Goal: Task Accomplishment & Management: Use online tool/utility

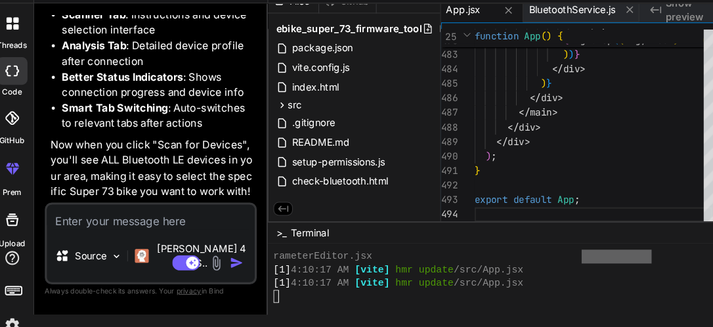
scroll to position [7078, 0]
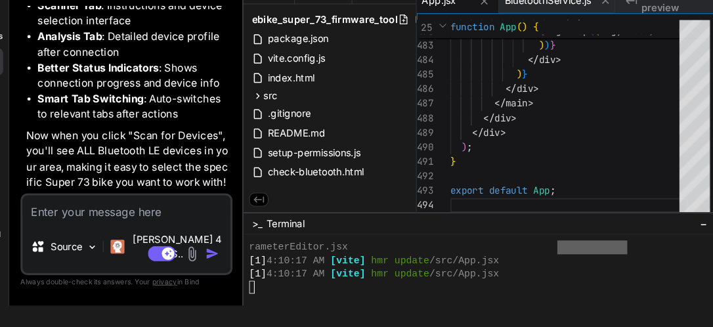
click at [647, 20] on span "Show preview" at bounding box center [671, 17] width 63 height 26
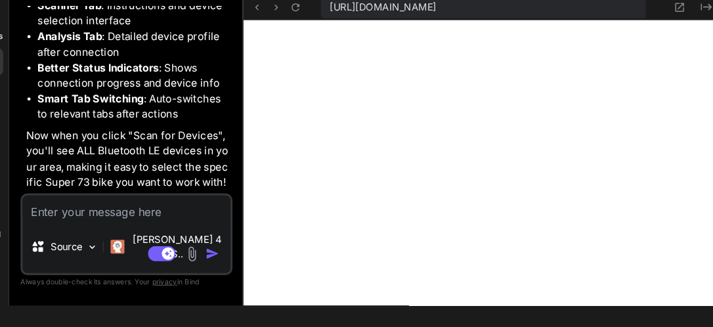
click at [189, 133] on li "Smart Tab Switching : Auto-switches to relevant tabs after actions" at bounding box center [158, 118] width 183 height 30
click at [80, 101] on li "Better Status Indicators : Shows connection progress and device info" at bounding box center [158, 89] width 183 height 30
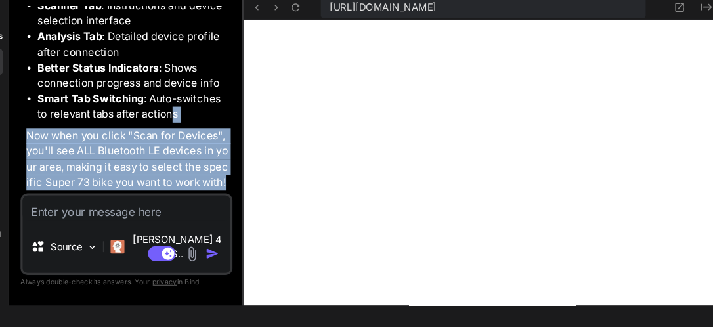
drag, startPoint x: 80, startPoint y: 101, endPoint x: 196, endPoint y: 121, distance: 117.2
click at [167, 220] on div "You app to connect to ebike super 73 read firmware save dump write modify just …" at bounding box center [151, 164] width 201 height 284
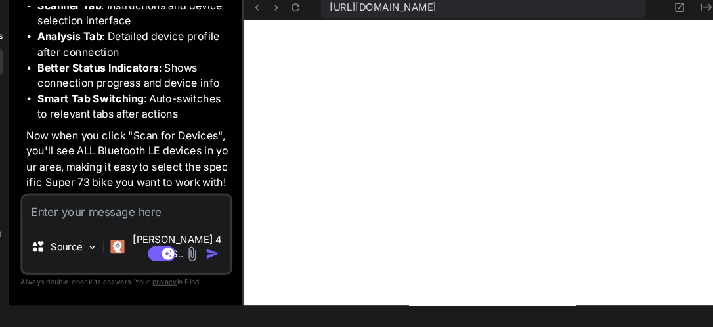
click at [115, 74] on li "Analysis Tab : Detailed device profile after connection" at bounding box center [158, 59] width 183 height 30
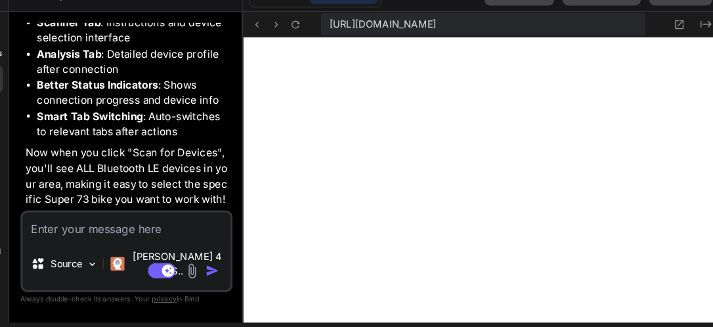
click at [126, 225] on textarea at bounding box center [151, 214] width 197 height 24
click at [177, 225] on textarea at bounding box center [151, 214] width 197 height 24
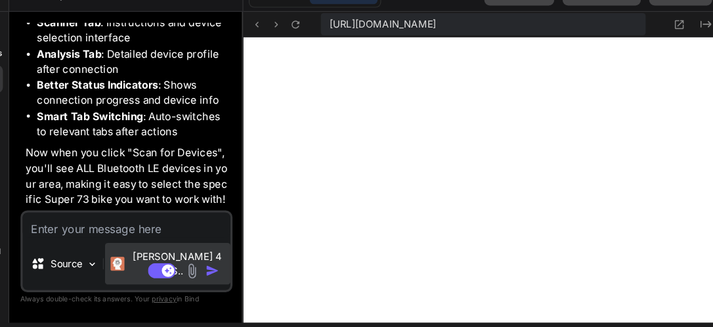
click at [144, 257] on img at bounding box center [143, 250] width 13 height 13
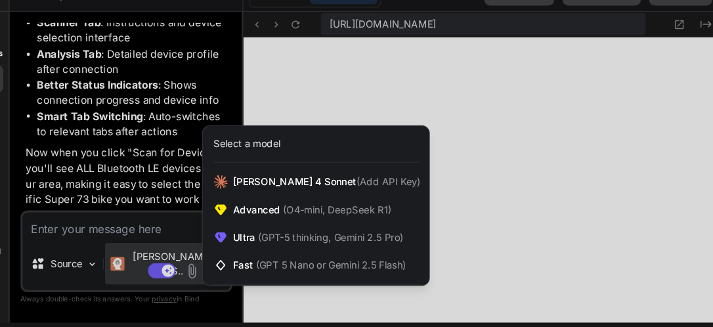
click at [96, 252] on div at bounding box center [356, 163] width 713 height 327
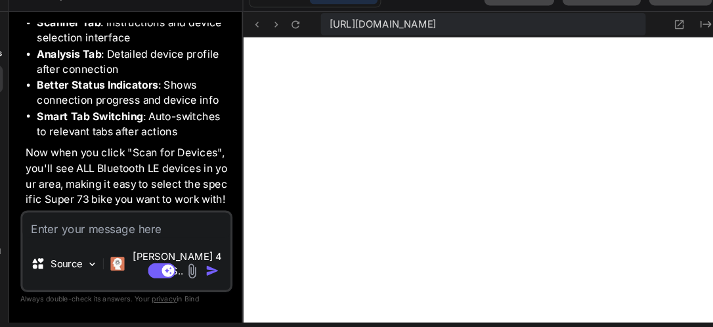
click at [96, 252] on p "Source" at bounding box center [94, 250] width 30 height 13
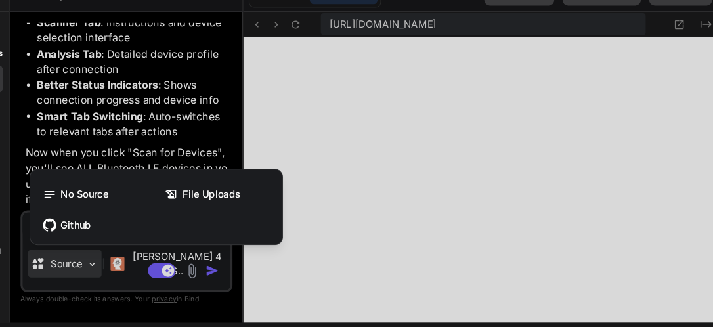
click at [153, 64] on div at bounding box center [356, 163] width 713 height 327
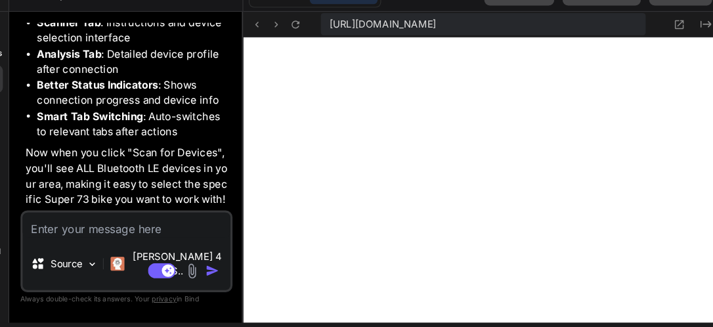
type textarea "x"
click at [91, 225] on textarea at bounding box center [151, 214] width 197 height 24
type textarea "d"
type textarea "x"
type textarea "di"
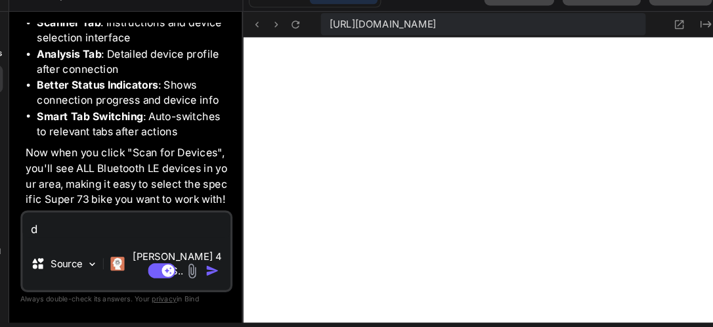
type textarea "x"
type textarea "dis"
type textarea "x"
type textarea "disa"
type textarea "x"
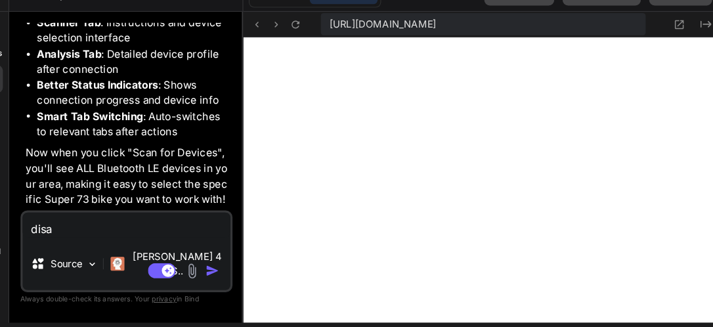
type textarea "disal"
type textarea "x"
type textarea "disalo"
type textarea "x"
type textarea "disalou"
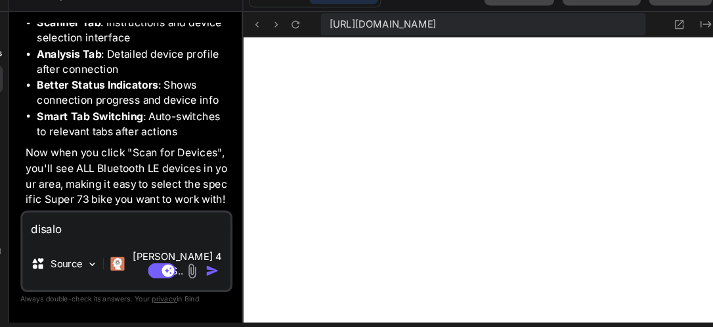
type textarea "x"
type textarea "disaloud"
type textarea "x"
type textarea "disalou"
type textarea "x"
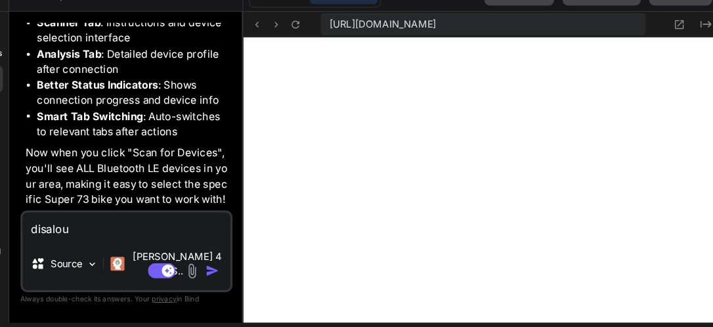
type textarea "disalo"
type textarea "x"
type textarea "disal"
type textarea "x"
type textarea "disall"
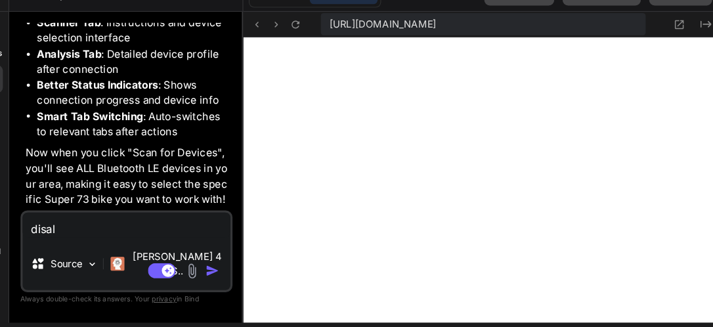
type textarea "x"
type textarea "disallo"
type textarea "x"
type textarea "disallow"
type textarea "x"
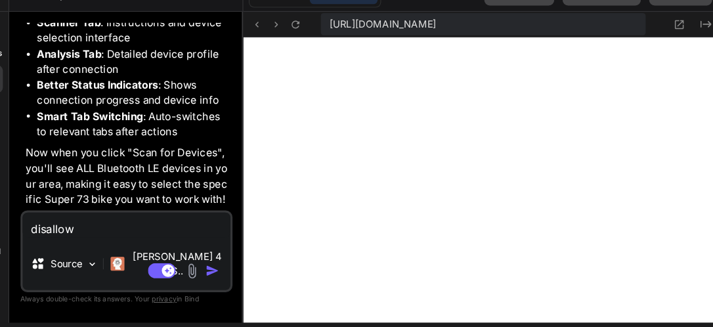
type textarea "disallowe"
type textarea "x"
type textarea "disallowed"
type textarea "x"
type textarea "disallowed"
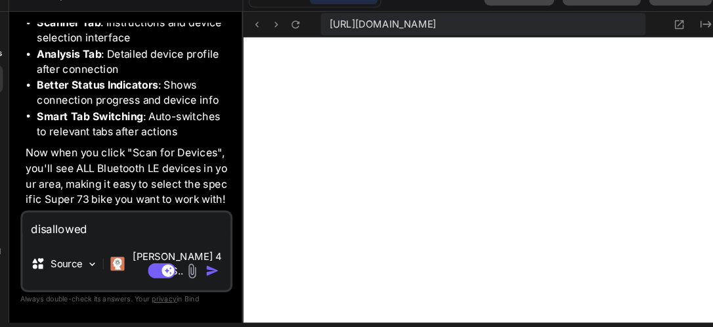
type textarea "x"
type textarea "disallowed b"
type textarea "x"
type textarea "disallowed by"
type textarea "x"
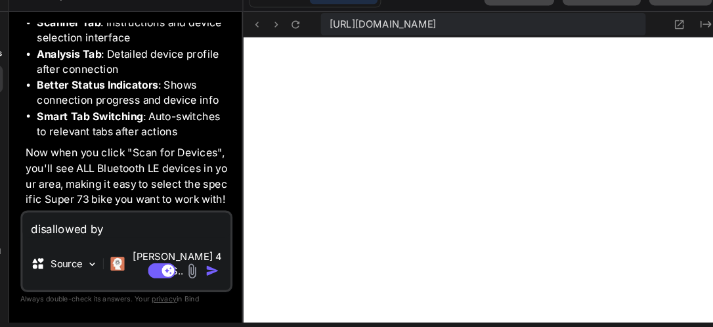
type textarea "disallowed by"
type textarea "x"
type textarea "disallowed by p"
type textarea "x"
type textarea "disallowed by pe"
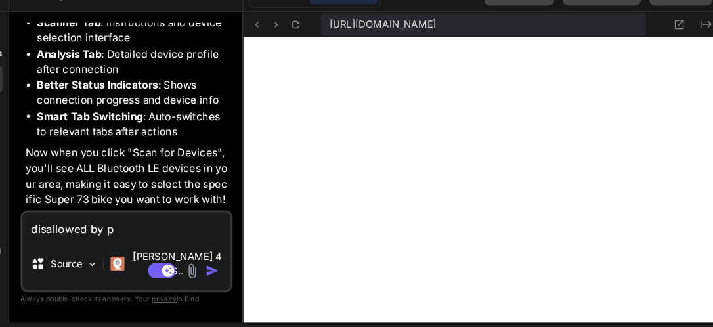
type textarea "x"
type textarea "disallowed by per"
type textarea "x"
type textarea "disallowed by perm"
type textarea "x"
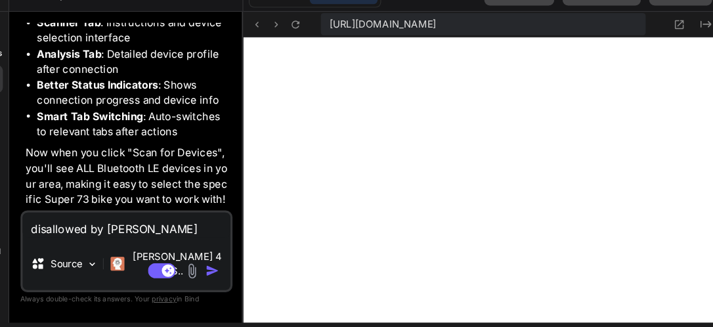
type textarea "disallowed by permi"
type textarea "x"
type textarea "disallowed by permis"
type textarea "x"
type textarea "disallowed by permiss"
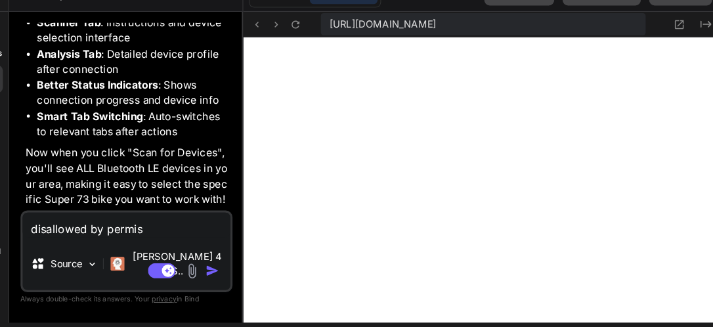
type textarea "x"
type textarea "disallowed by permissi"
type textarea "x"
type textarea "disallowed by permissio"
type textarea "x"
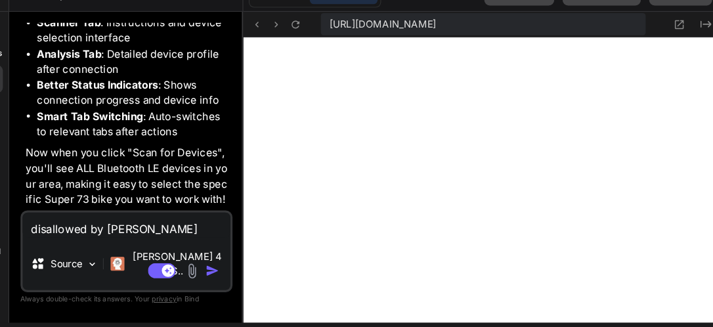
type textarea "disallowed by permissiom"
type textarea "x"
type textarea "disallowed by permissio"
type textarea "x"
type textarea "disallowed by permission"
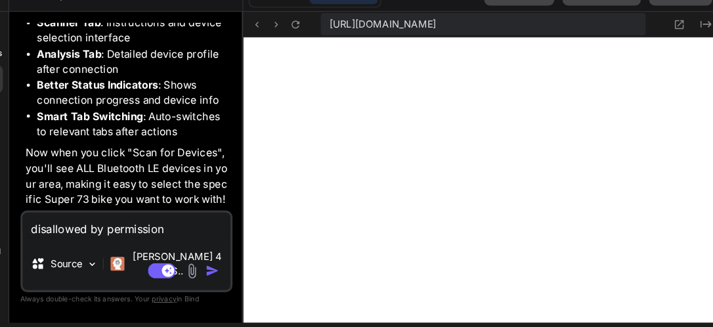
type textarea "x"
type textarea "disallowed by permissions"
type textarea "x"
type textarea "disallowed by permissions"
type textarea "x"
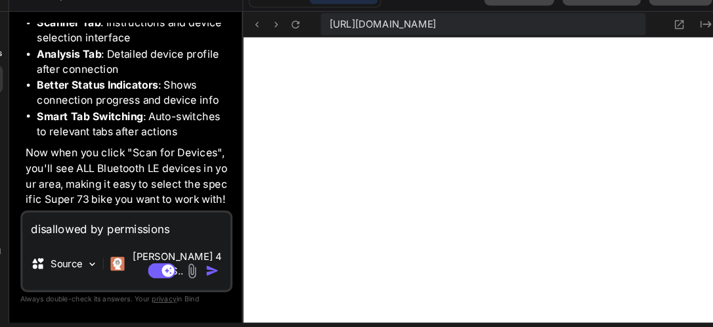
type textarea "disallowed by permissions i"
type textarea "x"
type textarea "disallowed by permissions it"
type textarea "x"
type textarea "disallowed by permissions it"
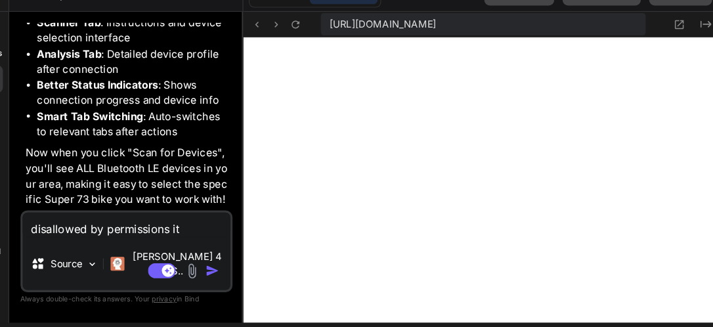
type textarea "x"
type textarea "disallowed by permissions it s"
type textarea "x"
type textarea "disallowed by permissions it sa"
type textarea "x"
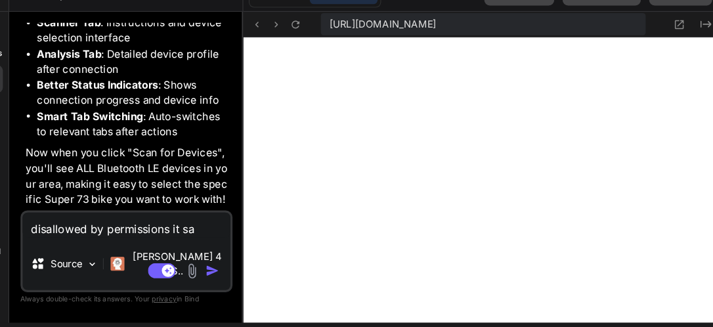
type textarea "disallowed by permissions it say"
type textarea "x"
type textarea "disallowed by permissions it says"
type textarea "x"
type textarea "disallowed by permissions it says"
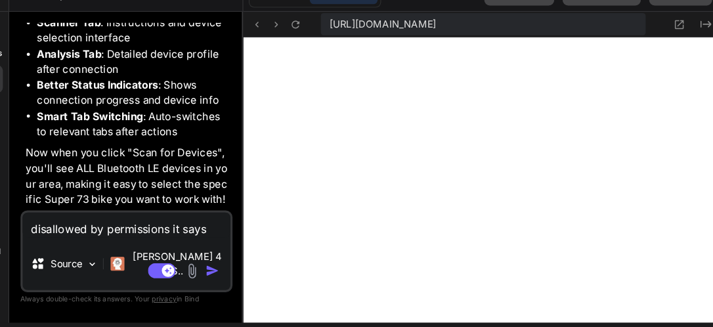
click at [230, 257] on img "button" at bounding box center [233, 256] width 13 height 13
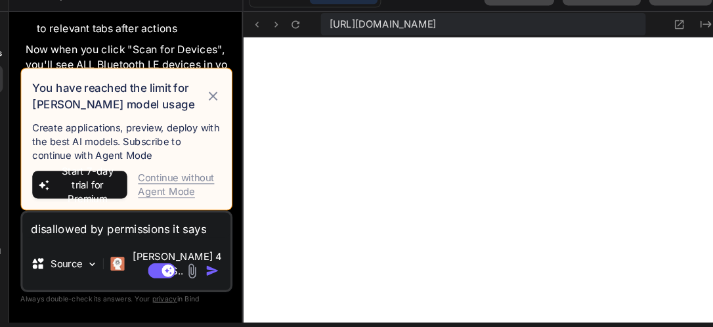
click at [230, 257] on img "button" at bounding box center [233, 256] width 13 height 13
click at [231, 96] on icon at bounding box center [233, 91] width 9 height 9
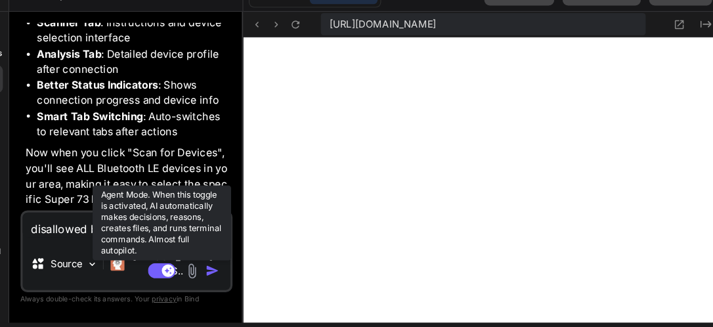
click at [186, 253] on rect at bounding box center [191, 257] width 12 height 12
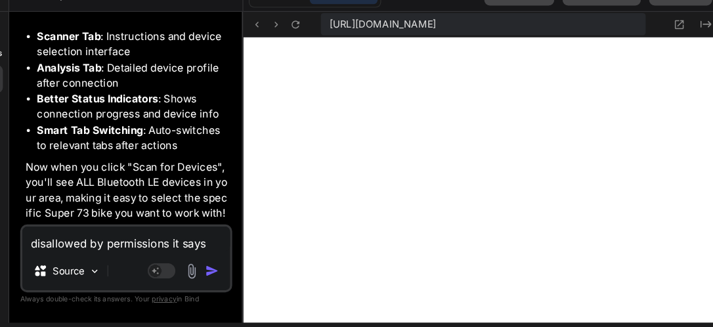
click at [229, 255] on img "button" at bounding box center [233, 256] width 13 height 13
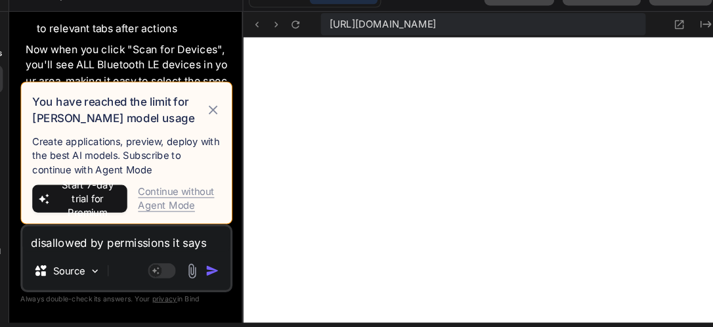
click at [184, 192] on div "Continue without Agent Mode" at bounding box center [202, 188] width 78 height 26
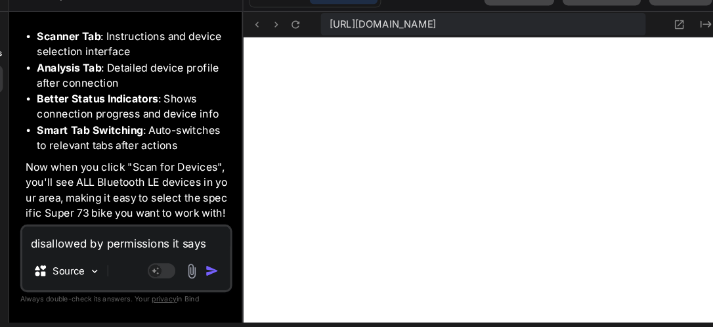
click at [231, 251] on img "button" at bounding box center [233, 256] width 13 height 13
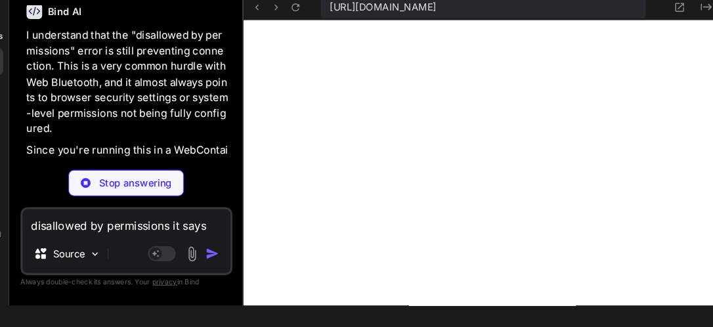
scroll to position [7214, 0]
type textarea "x"
type textarea ""http-server": "^14.1.1" } }"
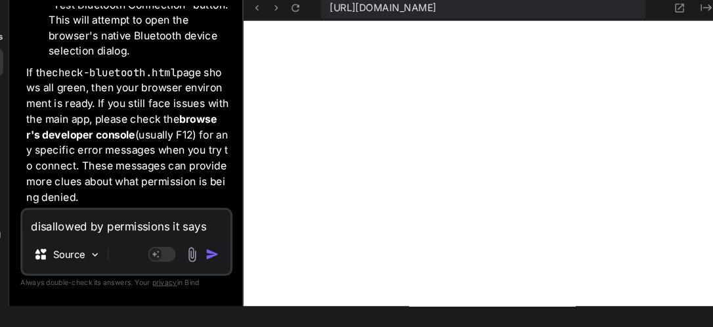
scroll to position [8215, 0]
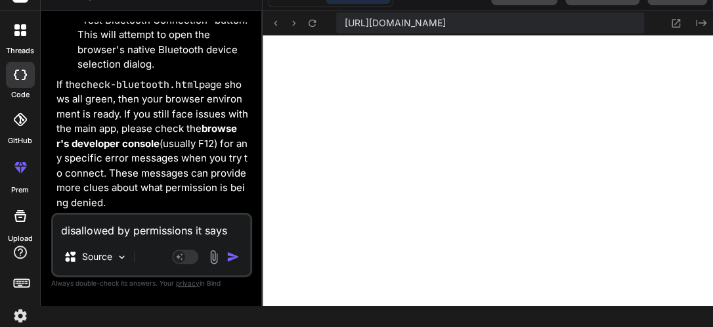
click at [45, 127] on div "Bind AI Web Search Created with Pixso. Code Generator You app to connect to ebi…" at bounding box center [152, 158] width 222 height 294
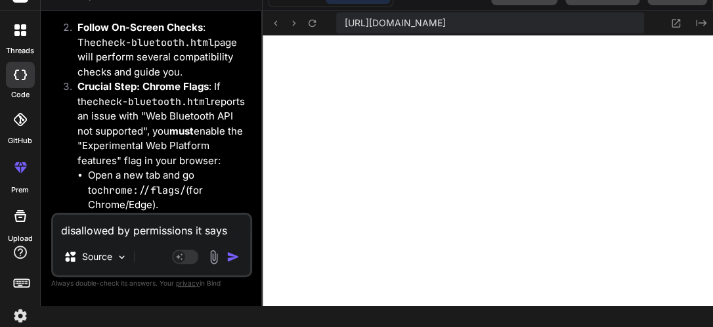
scroll to position [7831, 0]
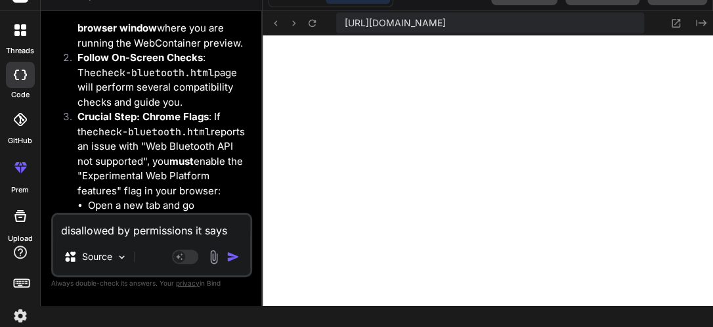
drag, startPoint x: 79, startPoint y: 140, endPoint x: 203, endPoint y: 138, distance: 124.1
click at [203, 51] on li "Open the URL : The npm run check-bluetooth command will start a local server. O…" at bounding box center [158, 6] width 183 height 89
copy code "[URL]"
type textarea "x"
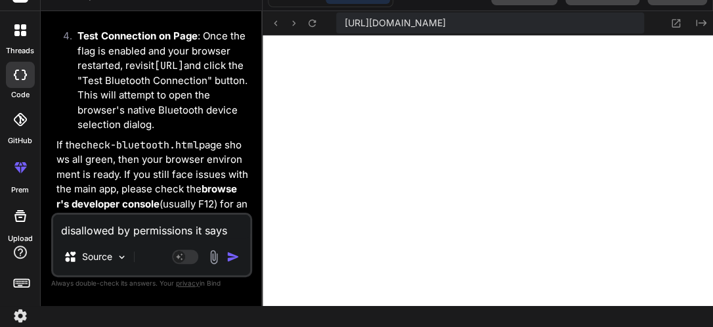
scroll to position [8348, 0]
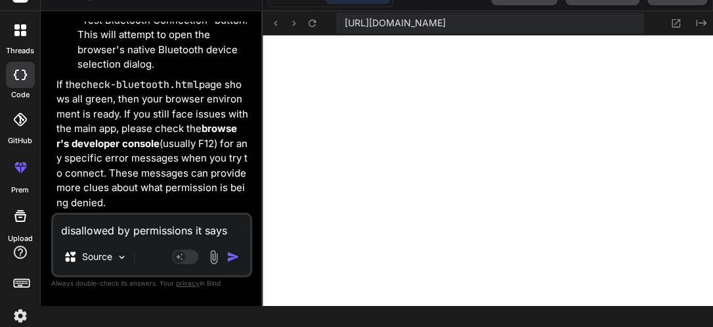
click at [376, 28] on span "https://u3uk0f35zsjjbn9cprh6fq9h0p4tm2-wnxx-peepcf9o--8080--96435430.local-corp…" at bounding box center [394, 22] width 101 height 13
drag, startPoint x: 630, startPoint y: 9, endPoint x: 614, endPoint y: 19, distance: 19.1
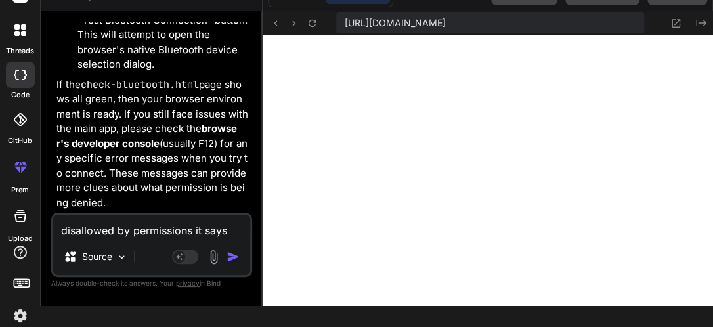
click at [445, 19] on span "https://u3uk0f35zsjjbn9cprh6fq9h0p4tm2-wnxx-peepcf9o--8080--96435430.local-corp…" at bounding box center [394, 22] width 101 height 13
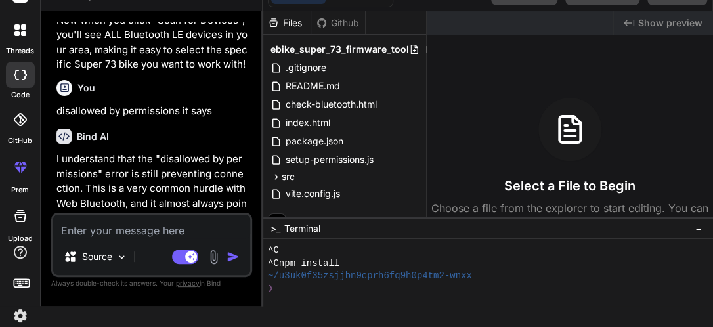
scroll to position [6529, 0]
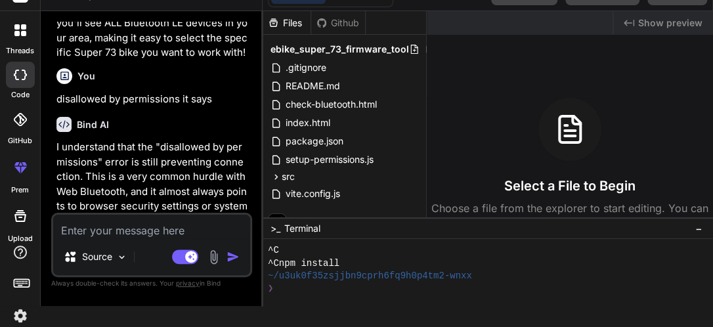
click at [527, 80] on div "Created with Pixso. Show preview Select a File to Begin Choose a file from the …" at bounding box center [570, 114] width 286 height 206
click at [657, 28] on span "Show preview" at bounding box center [670, 22] width 64 height 13
click at [657, 16] on span "Show preview" at bounding box center [670, 22] width 64 height 13
drag, startPoint x: 657, startPoint y: 16, endPoint x: 625, endPoint y: 25, distance: 33.3
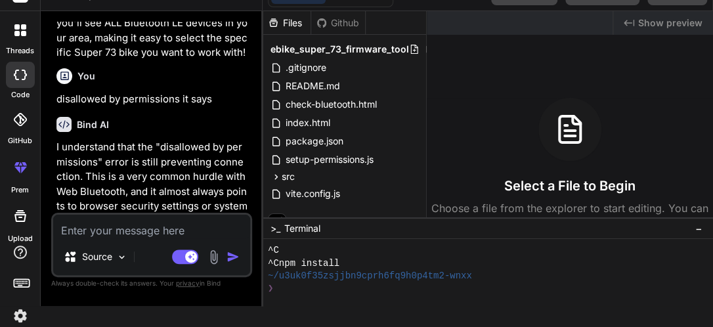
click at [625, 25] on icon "Created with Pixso." at bounding box center [629, 23] width 11 height 11
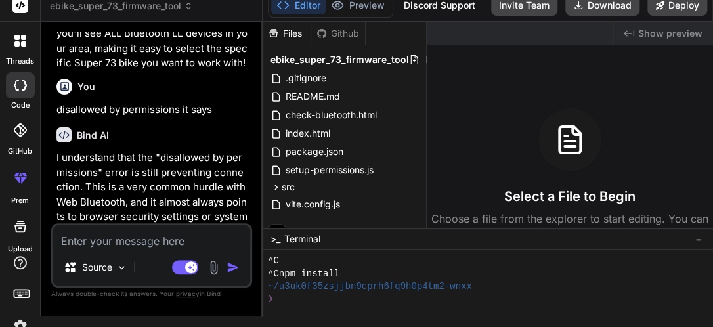
drag, startPoint x: 651, startPoint y: 25, endPoint x: 192, endPoint y: 144, distance: 475.0
click at [192, 144] on div "You app to connect to ebike super 73 read firmware save dump write modify just …" at bounding box center [153, 127] width 198 height 191
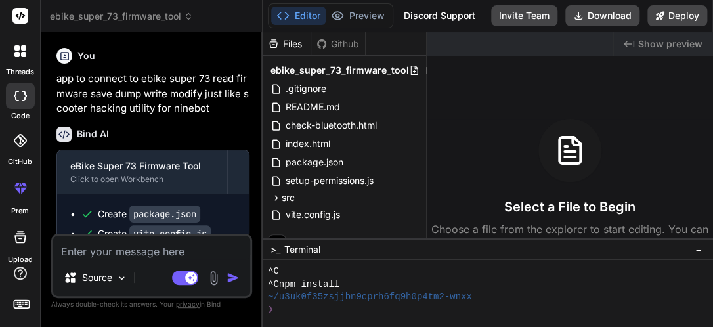
scroll to position [0, 0]
click at [657, 43] on span "Show preview" at bounding box center [670, 43] width 64 height 13
click at [670, 16] on button "Deploy" at bounding box center [677, 15] width 60 height 21
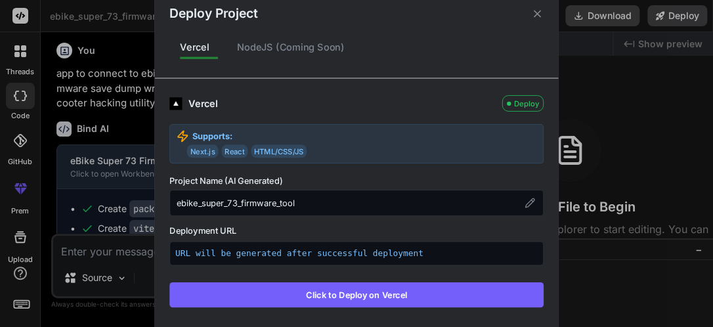
scroll to position [24, 0]
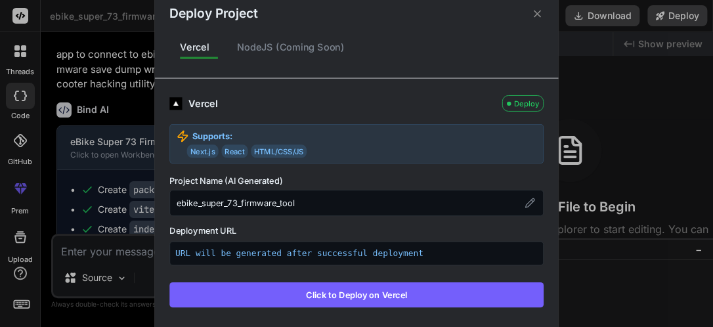
click at [534, 14] on icon at bounding box center [537, 13] width 12 height 12
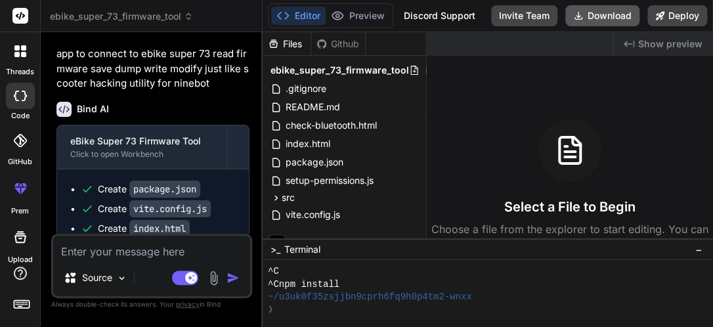
scroll to position [44, 0]
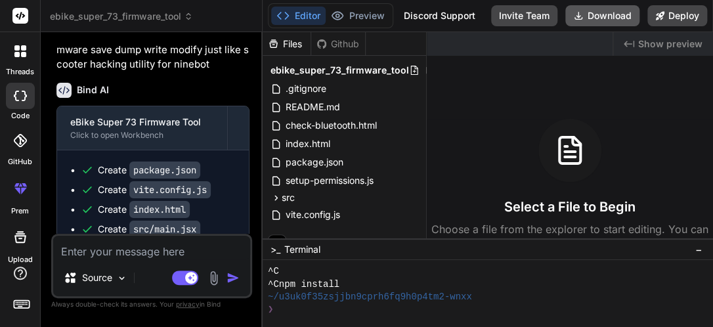
click at [586, 13] on button "Download" at bounding box center [602, 15] width 74 height 21
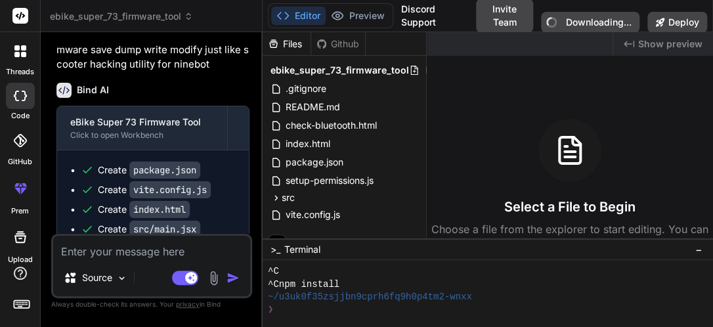
type textarea "x"
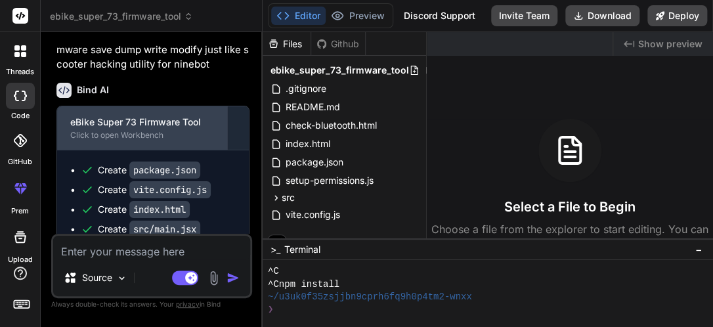
click at [155, 120] on div "eBike Super 73 Firmware Tool" at bounding box center [142, 122] width 144 height 13
click at [137, 131] on div "Click to open Workbench" at bounding box center [142, 135] width 144 height 11
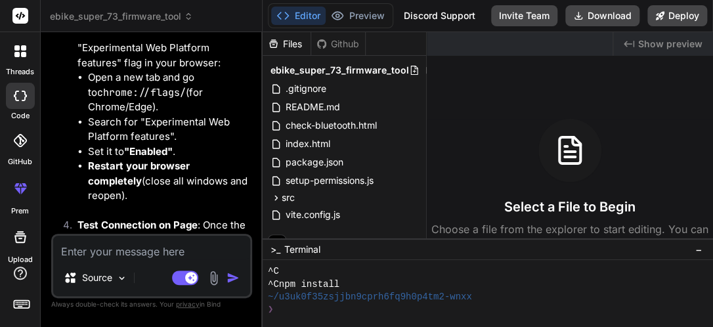
scroll to position [7730, 0]
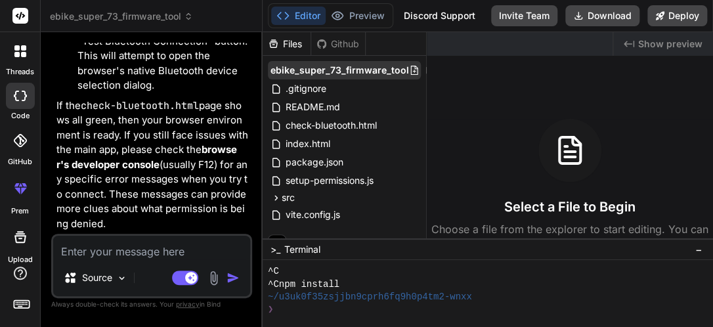
click at [313, 70] on span "ebike_super_73_firmware_tool" at bounding box center [340, 70] width 139 height 13
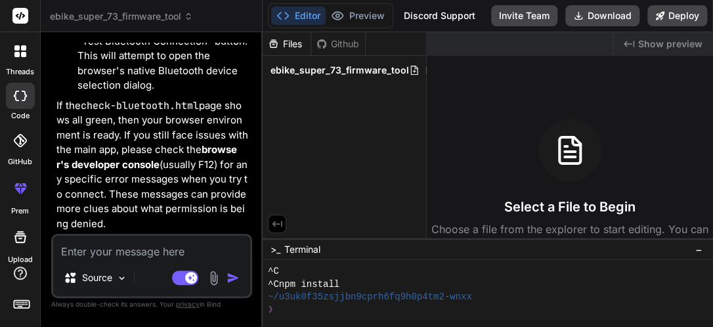
click at [313, 70] on span "ebike_super_73_firmware_tool" at bounding box center [340, 70] width 139 height 13
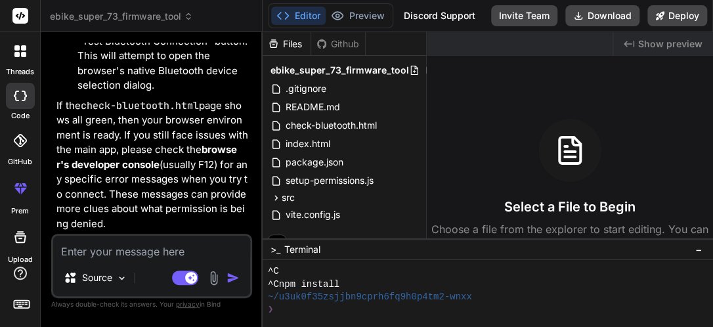
click at [313, 70] on span "ebike_super_73_firmware_tool" at bounding box center [340, 70] width 139 height 13
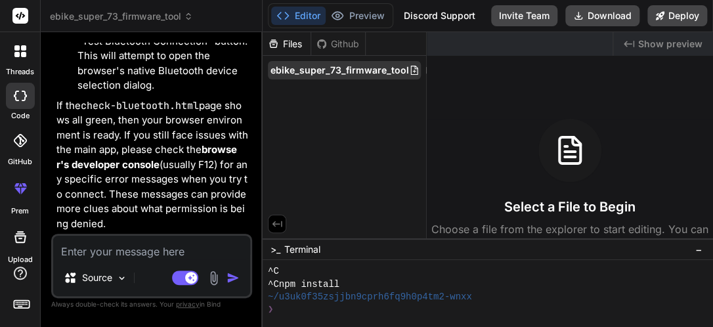
click at [316, 69] on span "ebike_super_73_firmware_tool" at bounding box center [340, 70] width 139 height 13
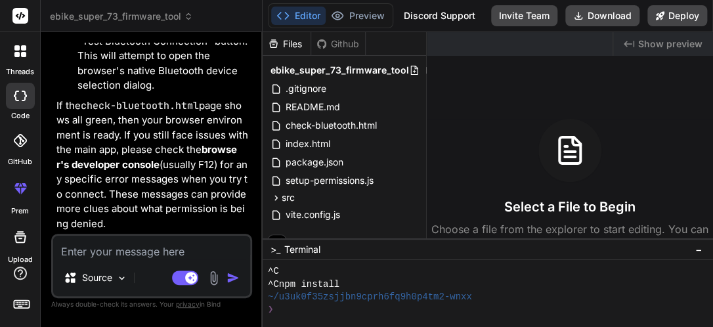
click at [316, 69] on span "ebike_super_73_firmware_tool" at bounding box center [340, 70] width 139 height 13
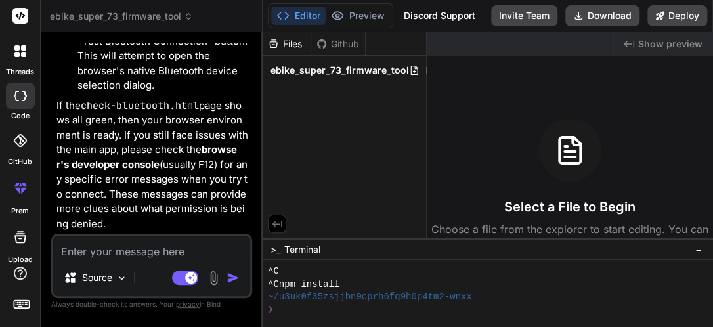
click at [316, 69] on span "ebike_super_73_firmware_tool" at bounding box center [340, 70] width 139 height 13
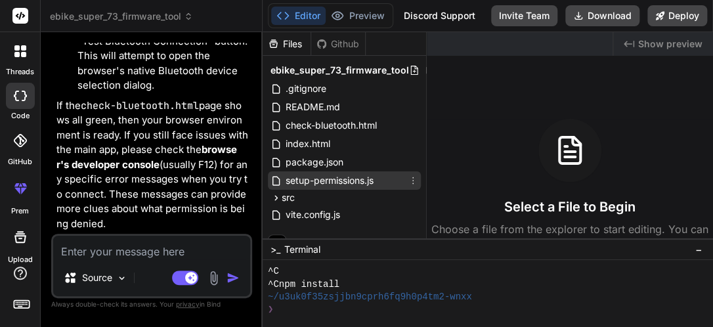
click at [300, 175] on span "setup-permissions.js" at bounding box center [329, 181] width 91 height 16
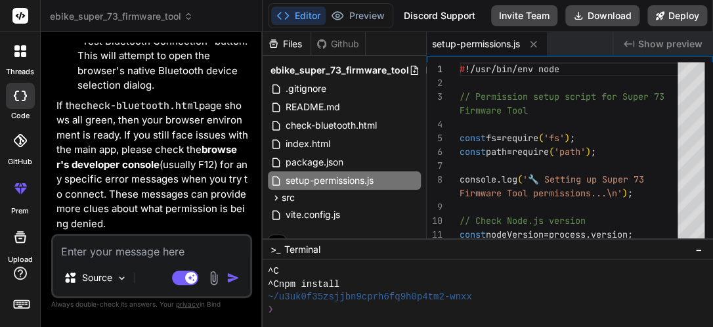
click at [659, 41] on span "Show preview" at bounding box center [670, 43] width 64 height 13
click at [631, 42] on icon "Created with Pixso." at bounding box center [629, 44] width 11 height 11
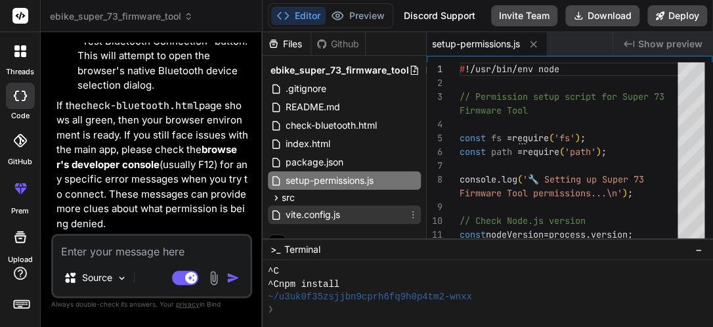
click at [305, 214] on span "vite.config.js" at bounding box center [312, 215] width 57 height 16
type textarea "port: 3000 } })"
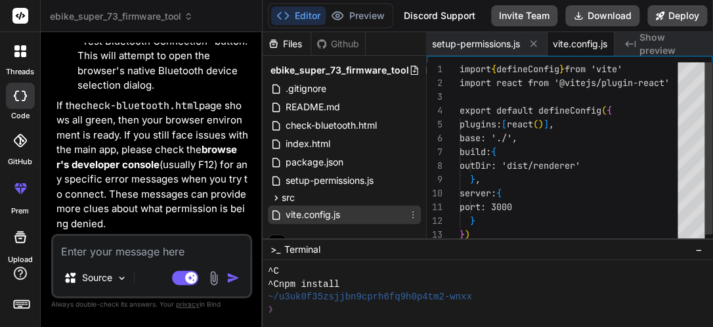
scroll to position [0, 24]
type textarea "x"
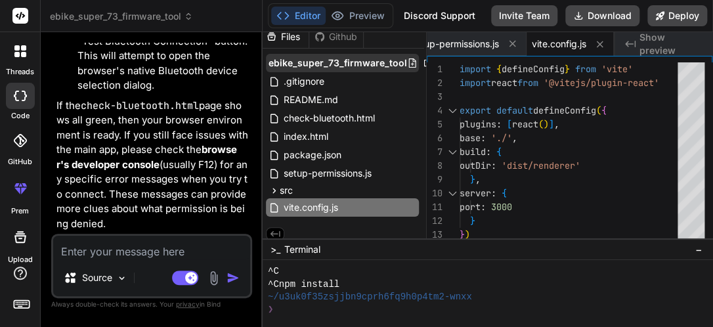
scroll to position [16, 0]
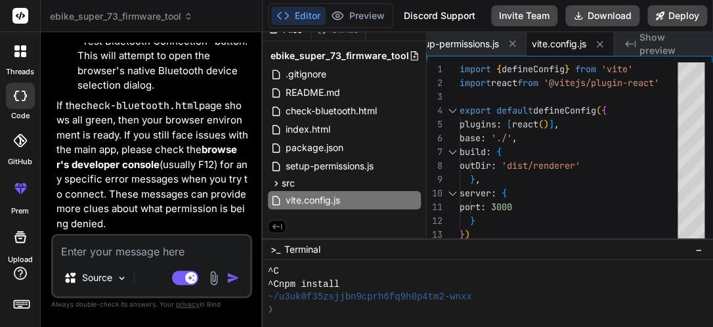
click at [275, 224] on icon at bounding box center [278, 227] width 10 height 6
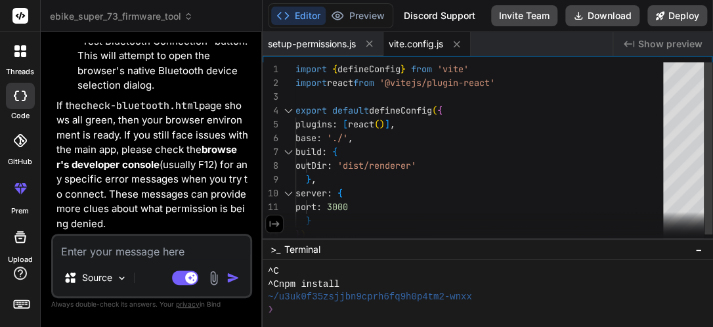
scroll to position [0, 0]
click at [667, 41] on span "Show preview" at bounding box center [670, 43] width 64 height 13
click at [462, 41] on icon at bounding box center [456, 44] width 11 height 11
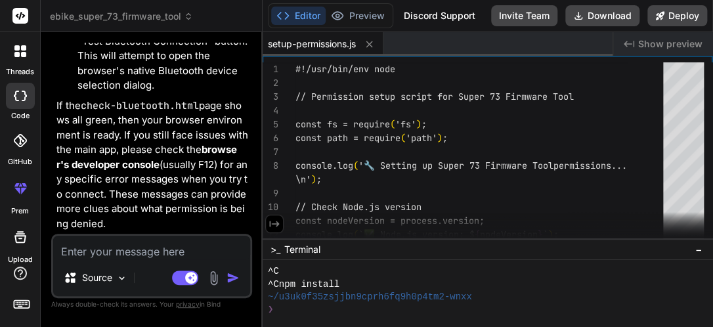
type textarea "application.');"
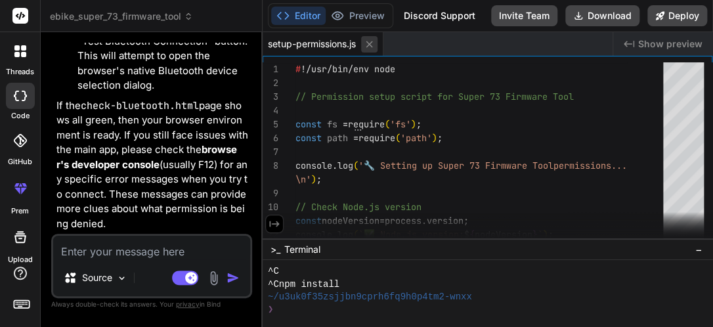
click at [375, 44] on icon at bounding box center [369, 44] width 11 height 11
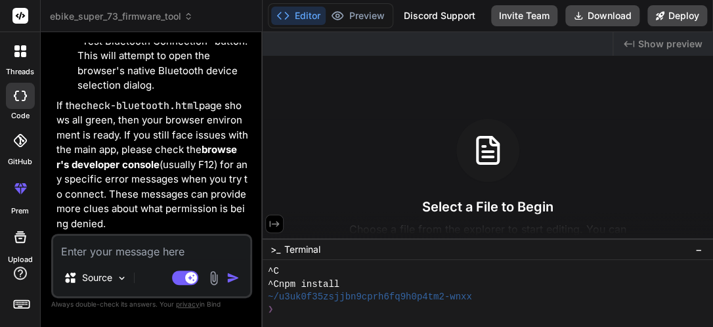
click at [297, 12] on button "Editor" at bounding box center [298, 16] width 55 height 18
click at [281, 13] on icon at bounding box center [282, 15] width 13 height 13
click at [99, 284] on div "Source" at bounding box center [95, 278] width 74 height 26
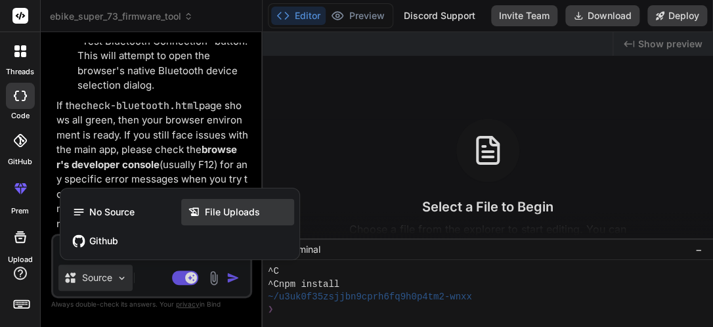
click at [202, 211] on icon at bounding box center [196, 212] width 17 height 13
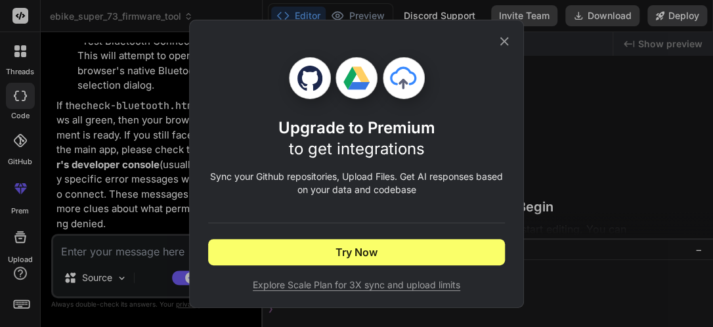
click at [503, 37] on icon at bounding box center [504, 41] width 14 height 14
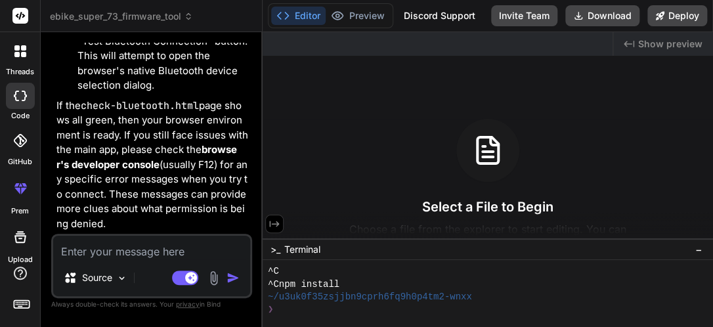
click at [273, 221] on icon at bounding box center [275, 224] width 12 height 12
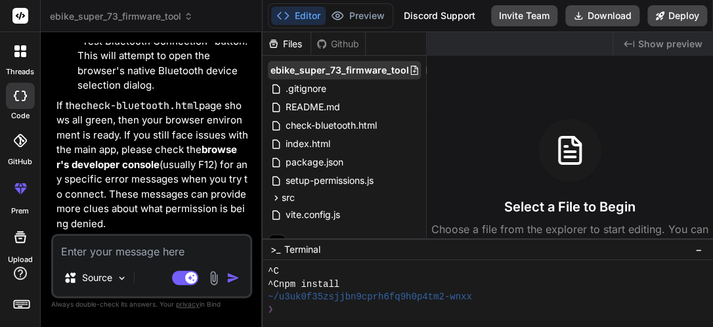
click at [411, 69] on icon at bounding box center [414, 70] width 11 height 11
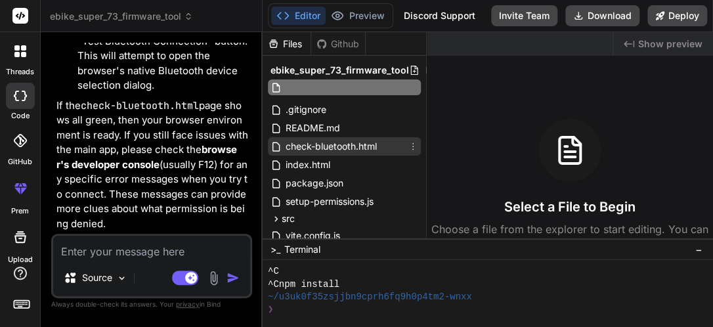
click at [344, 146] on div "ebike_super_73_firmware_tool .gitignore README.md check-bluetooth.html index.ht…" at bounding box center [345, 153] width 164 height 194
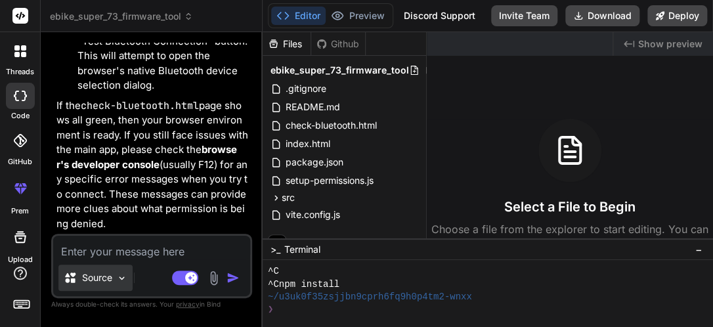
click at [106, 280] on p "Source" at bounding box center [97, 277] width 30 height 13
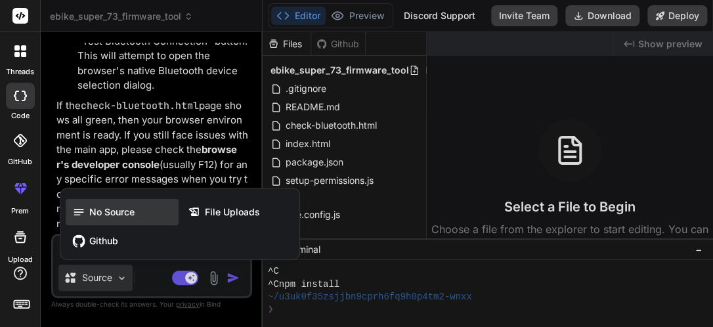
click at [102, 204] on div "No Source" at bounding box center [122, 212] width 113 height 26
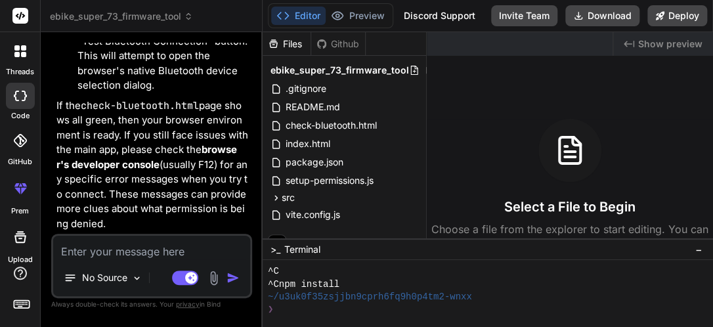
click at [17, 237] on icon at bounding box center [20, 237] width 16 height 16
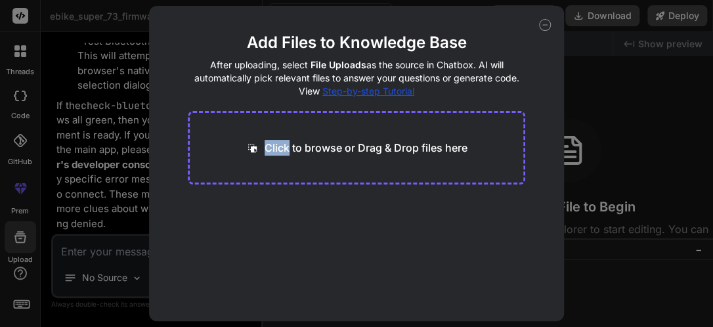
click at [17, 237] on div "Add Files to Knowledge Base After uploading, select File Uploads as the source …" at bounding box center [356, 163] width 713 height 327
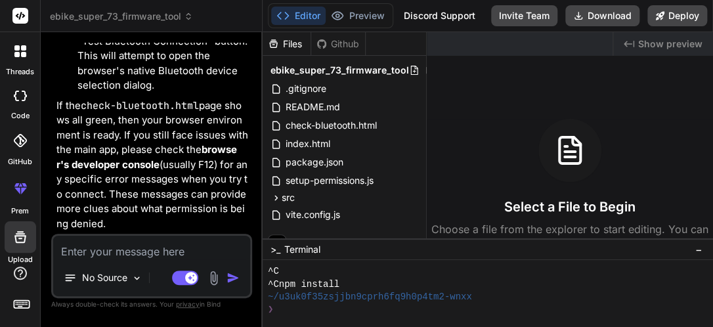
click at [17, 237] on icon at bounding box center [20, 237] width 16 height 16
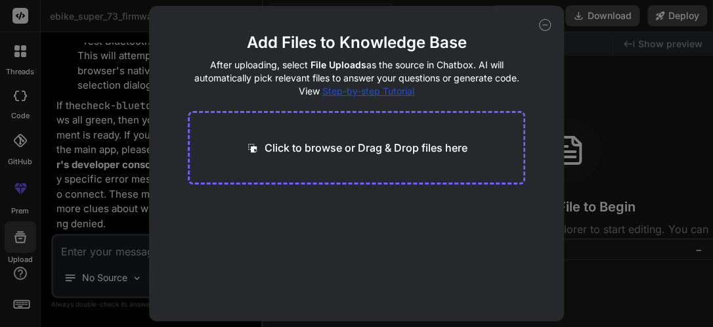
click at [334, 141] on p "Click to browse or Drag & Drop files here" at bounding box center [366, 148] width 203 height 16
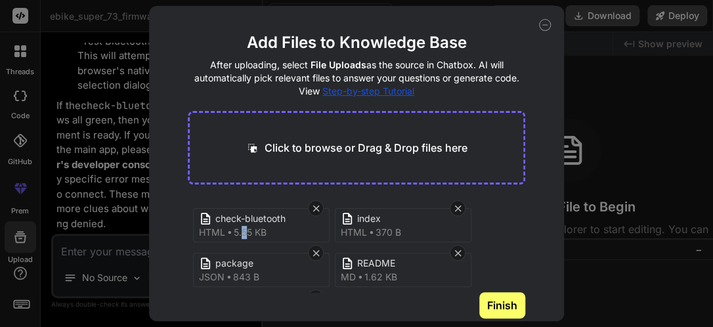
click at [246, 229] on span "5.55 KB" at bounding box center [250, 232] width 33 height 13
click at [251, 221] on span "check-bluetooth" at bounding box center [267, 219] width 105 height 14
click at [540, 25] on icon at bounding box center [545, 25] width 12 height 12
type textarea "x"
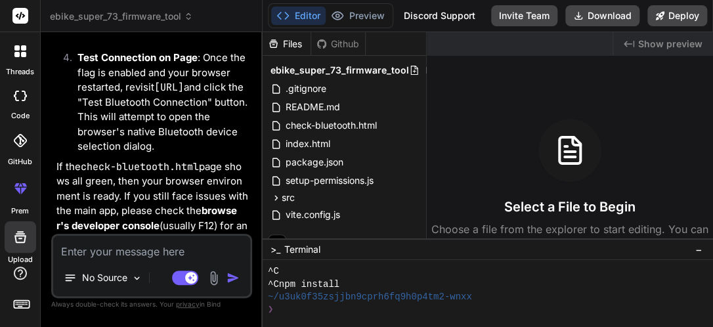
scroll to position [7557, 0]
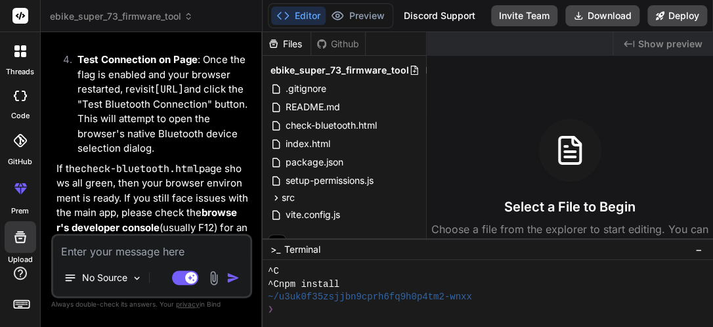
drag, startPoint x: 359, startPoint y: 67, endPoint x: 493, endPoint y: 125, distance: 145.3
drag, startPoint x: 330, startPoint y: 67, endPoint x: 499, endPoint y: 134, distance: 181.6
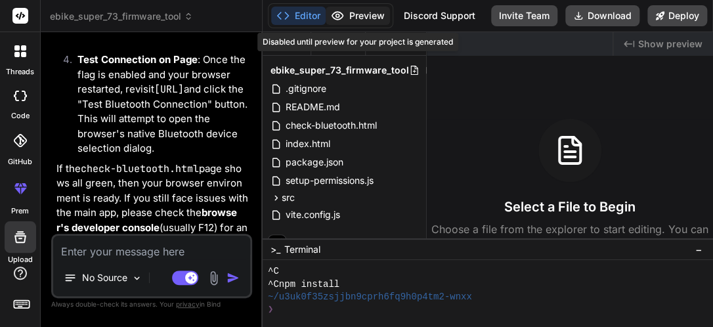
click at [341, 16] on div "Editor Preview Disabled until preview for your project is generated" at bounding box center [330, 15] width 125 height 25
drag, startPoint x: 341, startPoint y: 16, endPoint x: 416, endPoint y: 37, distance: 76.9
click at [416, 37] on div "Disabled until preview for your project is generated" at bounding box center [357, 42] width 201 height 18
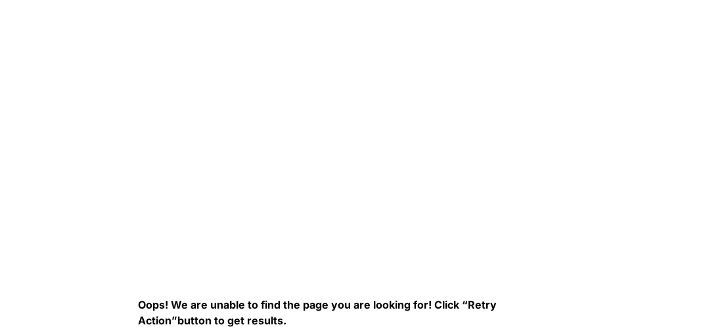
scroll to position [79, 0]
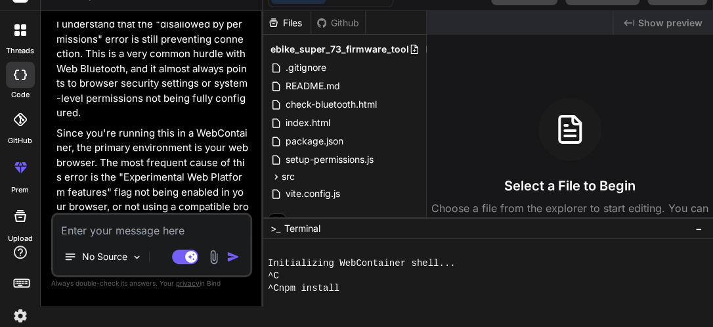
scroll to position [25, 0]
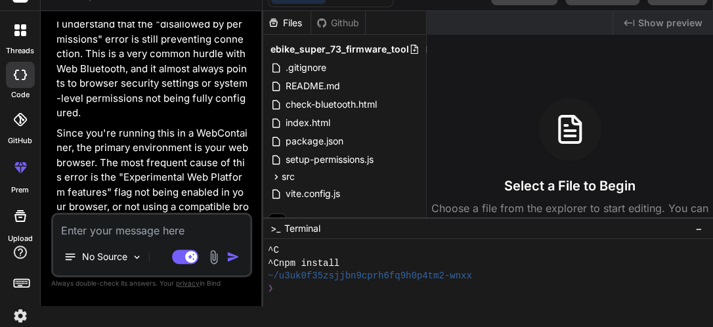
click at [559, 132] on icon at bounding box center [569, 129] width 21 height 26
click at [665, 21] on span "Show preview" at bounding box center [670, 22] width 64 height 13
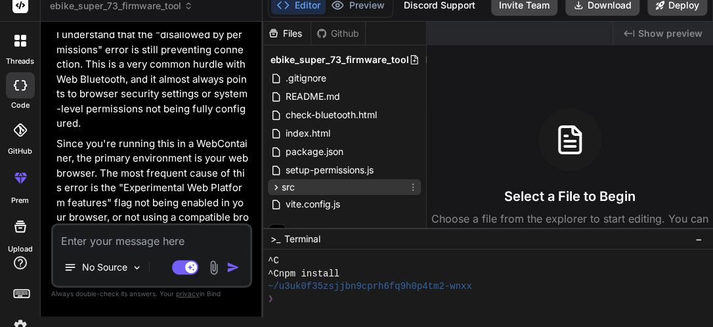
click at [299, 193] on div "src" at bounding box center [344, 187] width 153 height 16
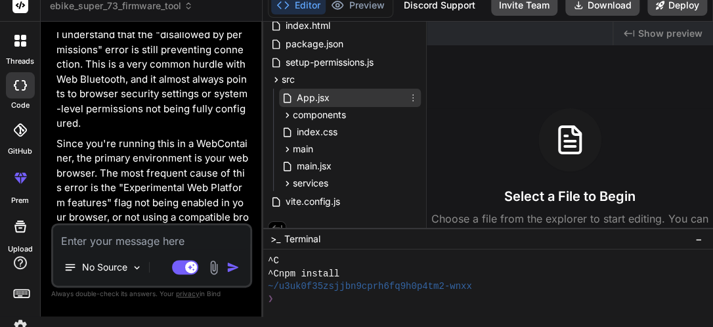
scroll to position [121, 0]
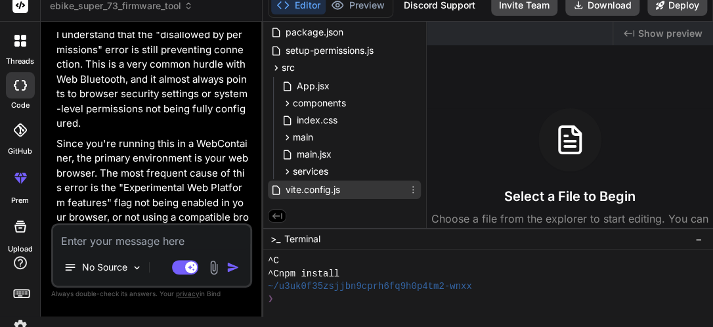
click at [313, 185] on span "vite.config.js" at bounding box center [312, 190] width 57 height 16
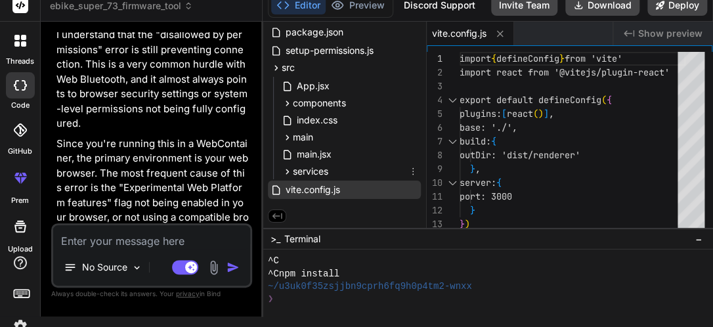
scroll to position [0, 0]
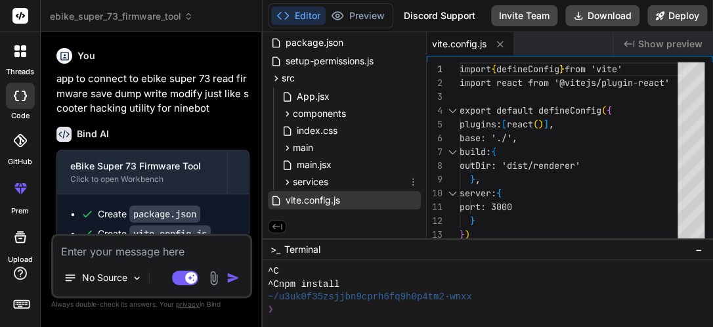
type textarea "x"
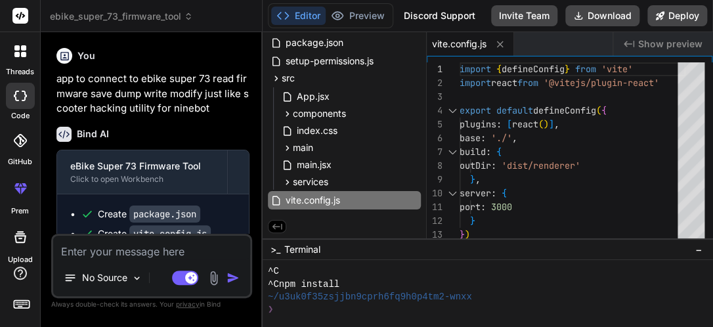
click at [665, 41] on span "Show preview" at bounding box center [670, 43] width 64 height 13
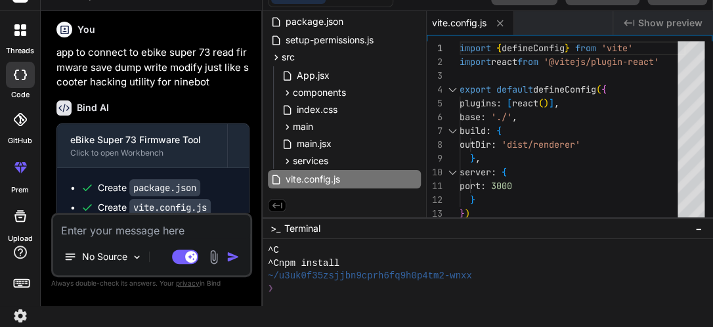
scroll to position [5, 0]
click at [20, 313] on img at bounding box center [20, 316] width 22 height 22
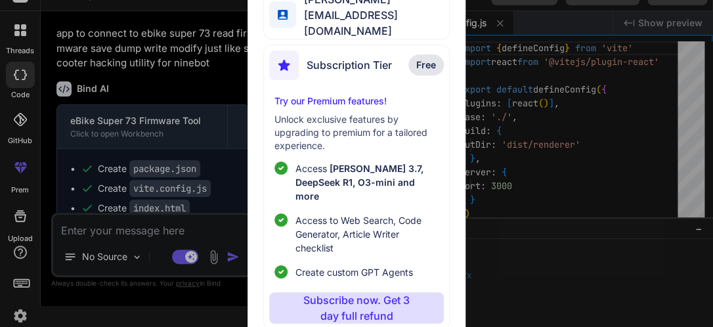
scroll to position [0, 0]
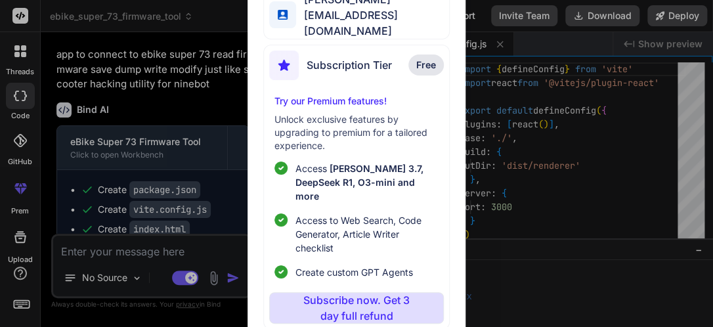
click at [20, 277] on div "My profile James Gates gatesjamesaz@gmail.com Subscription Tier Free Try our Pr…" at bounding box center [356, 163] width 713 height 327
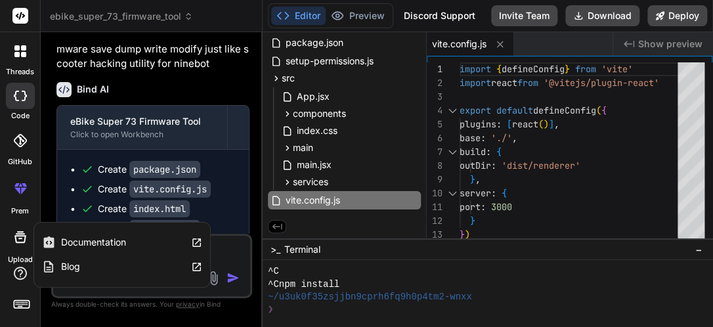
scroll to position [64, 0]
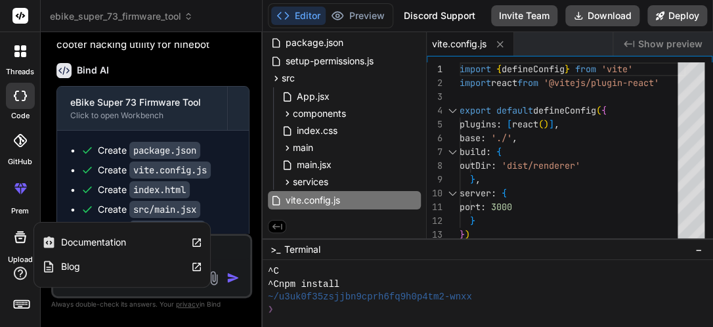
click at [111, 240] on label "Documentation" at bounding box center [93, 242] width 65 height 13
